Goal: Transaction & Acquisition: Purchase product/service

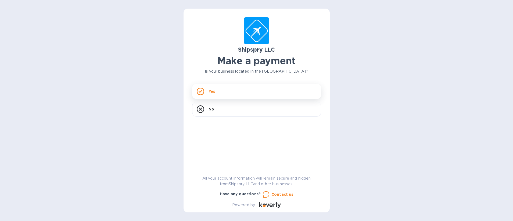
click at [220, 88] on div "Yes" at bounding box center [256, 91] width 129 height 15
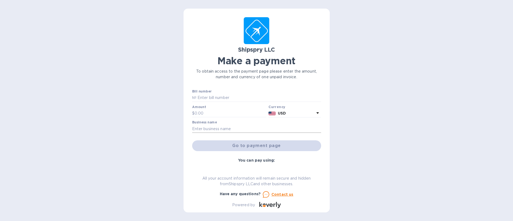
click at [240, 129] on input "text" at bounding box center [256, 129] width 129 height 8
type input "TeraDAR, Inc."
click at [228, 98] on input "text" at bounding box center [259, 98] width 125 height 8
paste input "No:43720A"
type input "43720A"
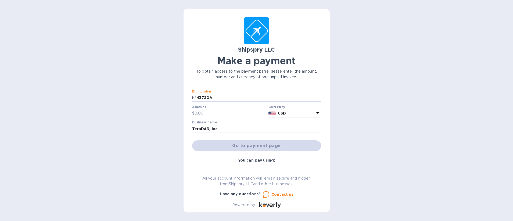
click at [228, 111] on input "text" at bounding box center [231, 113] width 72 height 8
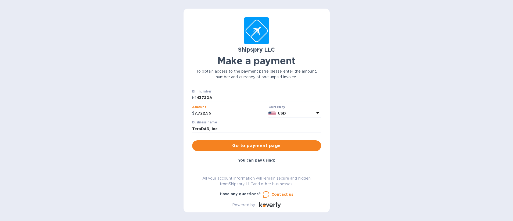
type input "7,722.55"
click at [270, 143] on span "Go to payment page" at bounding box center [257, 145] width 120 height 6
